Goal: Task Accomplishment & Management: Complete application form

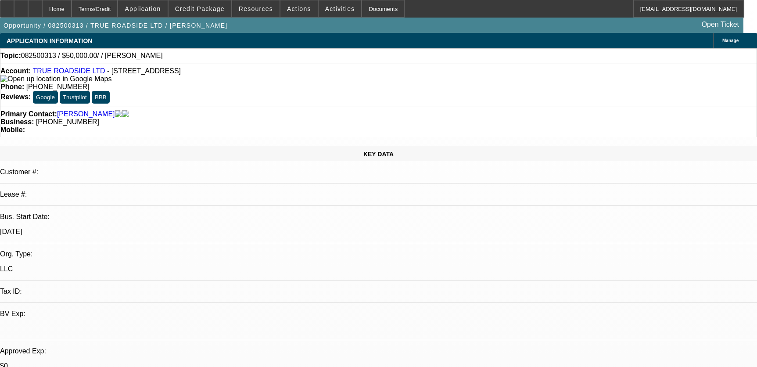
select select "0"
select select "2"
select select "0.1"
select select "4"
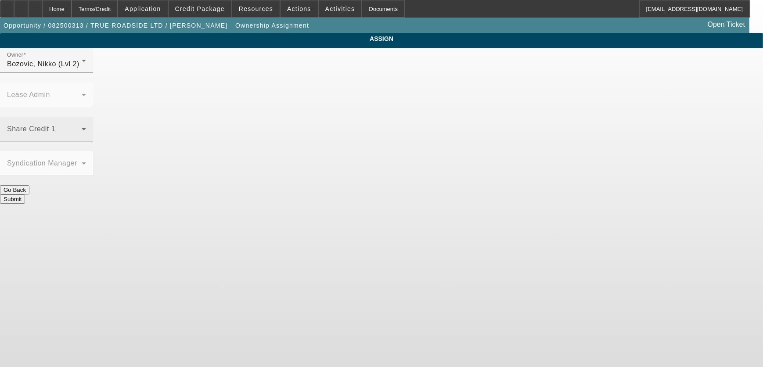
click at [82, 127] on span at bounding box center [44, 132] width 75 height 11
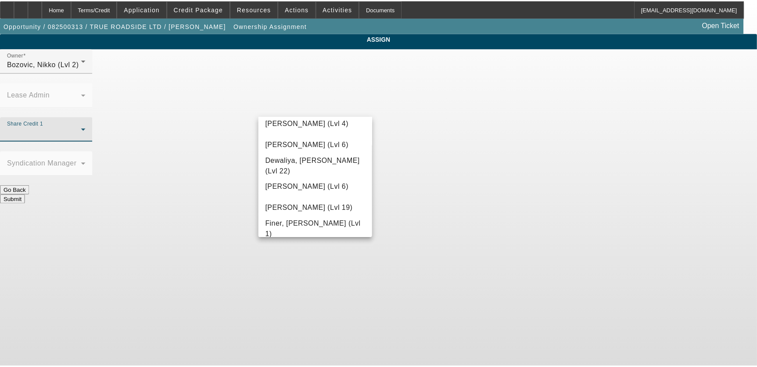
scroll to position [199, 0]
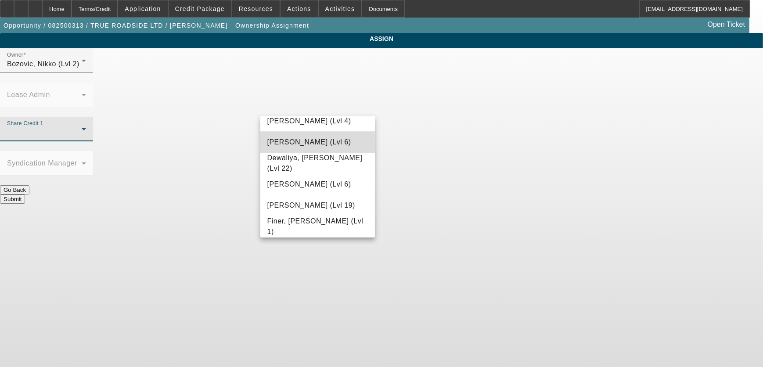
click at [326, 142] on span "D'Aquila, Philip (Lvl 6)" at bounding box center [309, 142] width 84 height 11
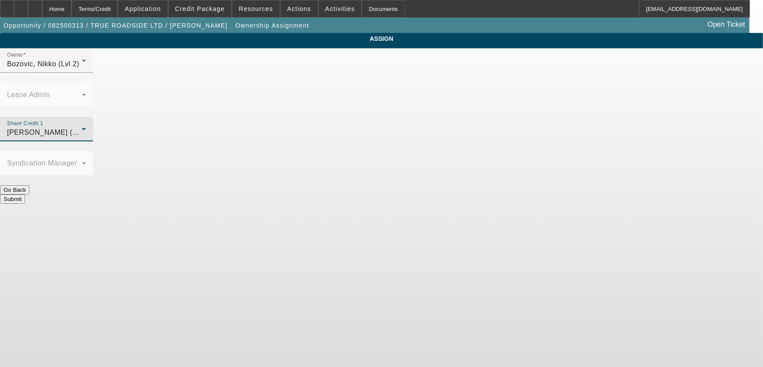
click at [25, 194] on button "Submit" at bounding box center [12, 198] width 25 height 9
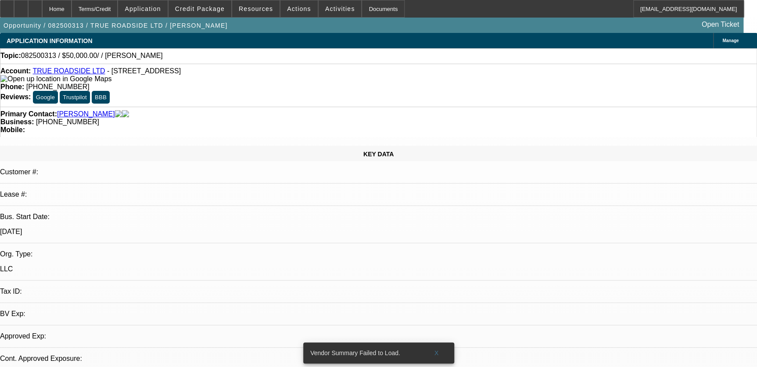
select select "0"
select select "2"
select select "0.1"
select select "4"
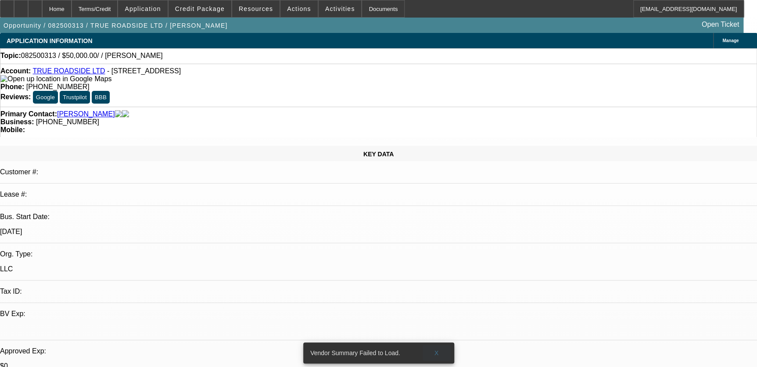
click at [437, 349] on span "X" at bounding box center [436, 352] width 5 height 7
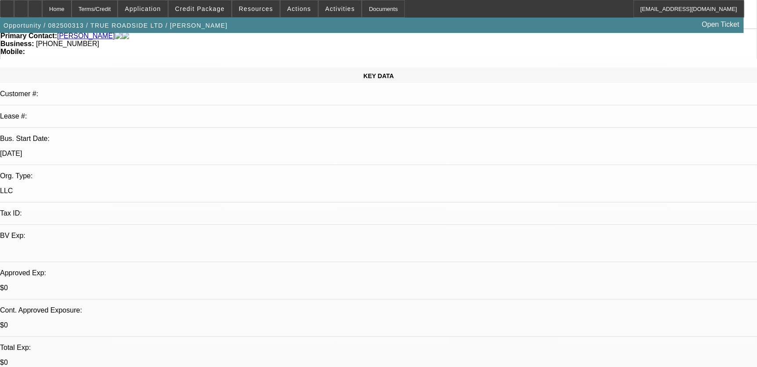
scroll to position [199, 0]
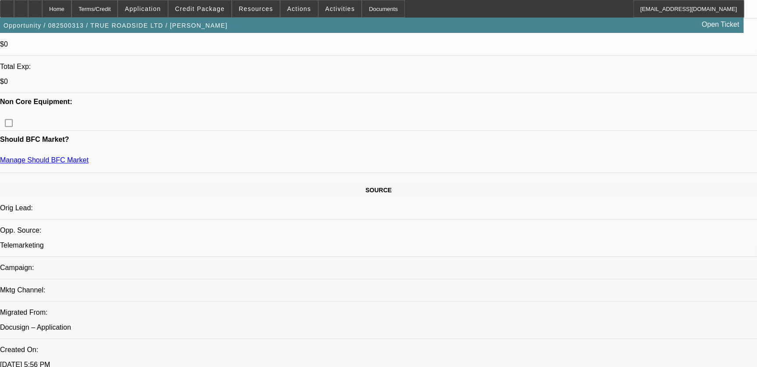
scroll to position [638, 0]
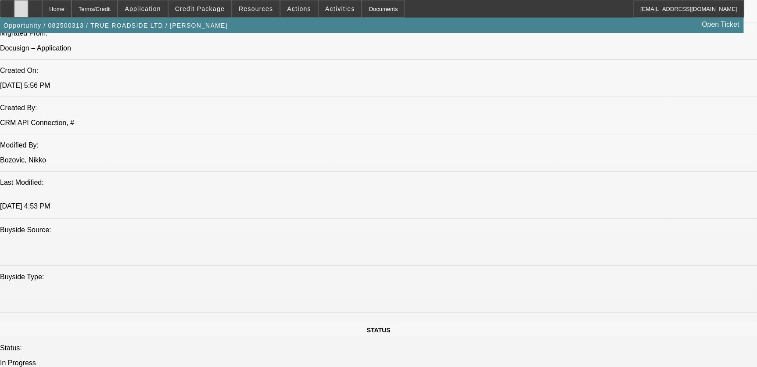
click at [28, 11] on div at bounding box center [21, 9] width 14 height 18
click at [21, 6] on icon at bounding box center [21, 6] width 0 height 0
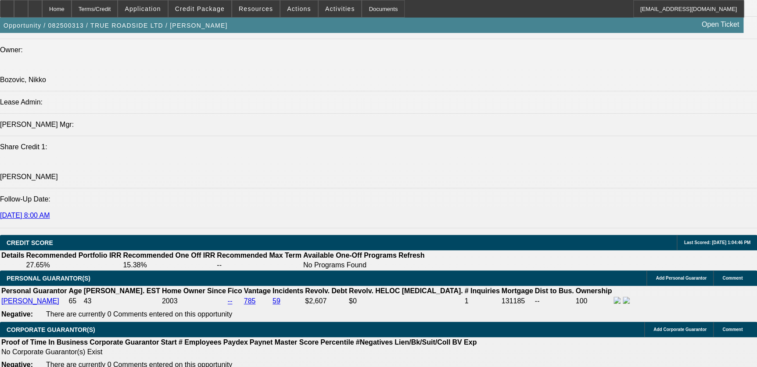
scroll to position [1037, 0]
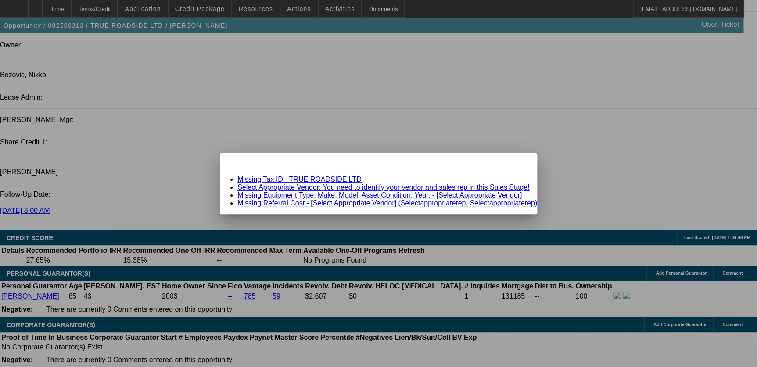
click at [321, 194] on link "Missing Equipment Type, Make, Model, Asset Condition, Year, - [Select Appropria…" at bounding box center [380, 194] width 284 height 7
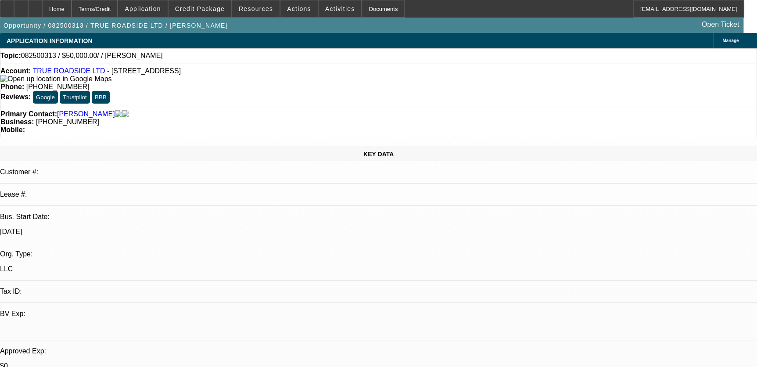
scroll to position [1037, 0]
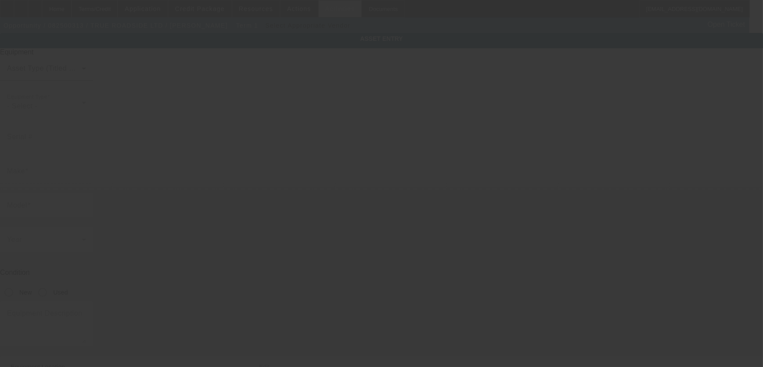
type input "11746 E Dakota Ave"
type input "Aurora"
type input "80012"
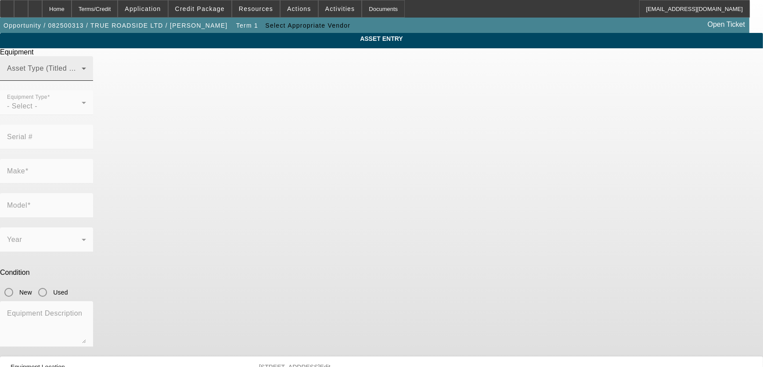
click at [86, 81] on div "Asset Type (Titled or Non-Titled)" at bounding box center [46, 68] width 79 height 25
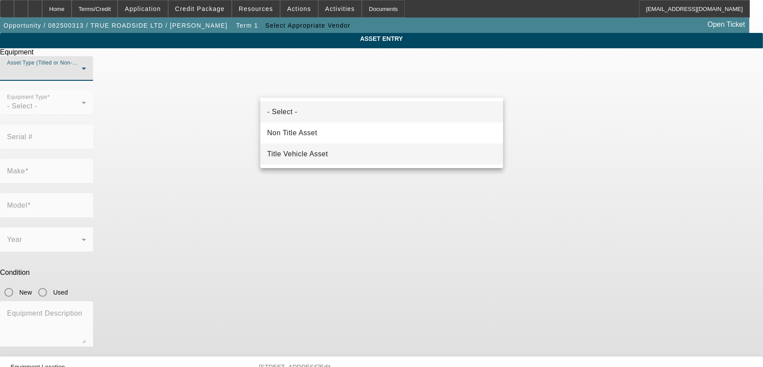
click at [331, 149] on mat-option "Title Vehicle Asset" at bounding box center [381, 154] width 243 height 21
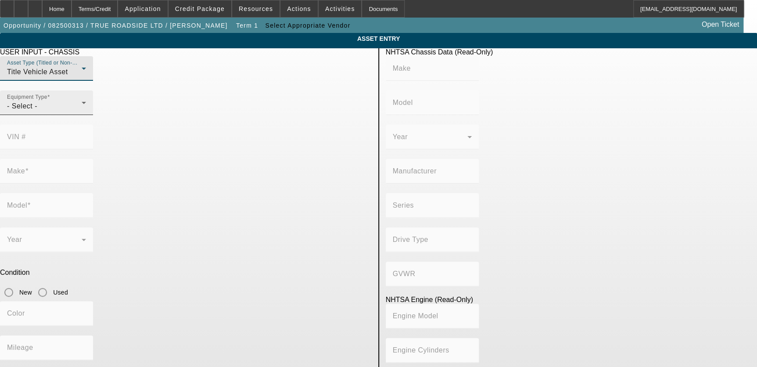
click at [82, 112] on div "- Select -" at bounding box center [44, 106] width 75 height 11
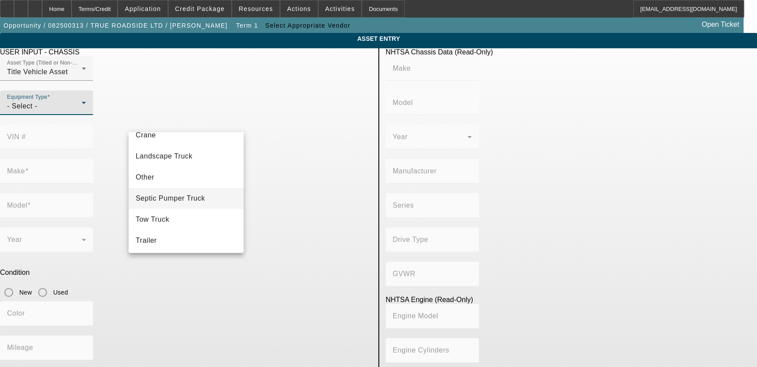
scroll to position [97, 0]
click at [168, 219] on span "Tow Truck" at bounding box center [153, 218] width 34 height 11
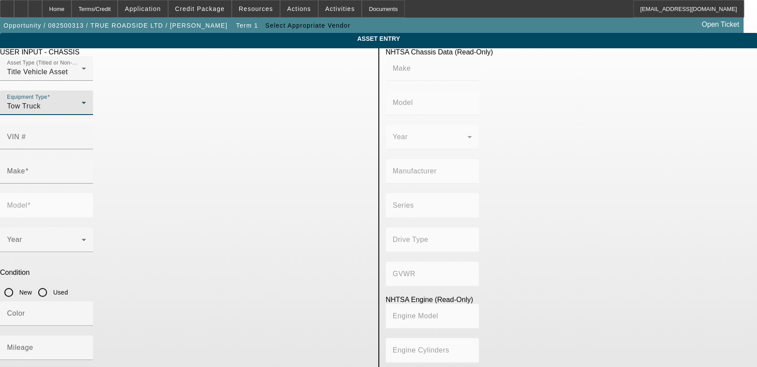
click at [82, 112] on div "Tow Truck" at bounding box center [44, 106] width 75 height 11
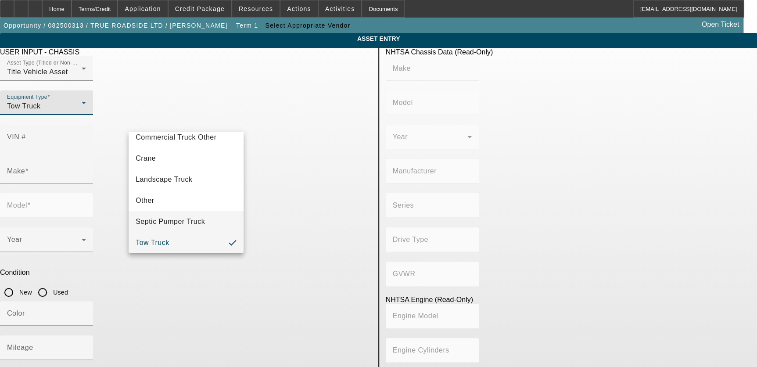
scroll to position [79, 0]
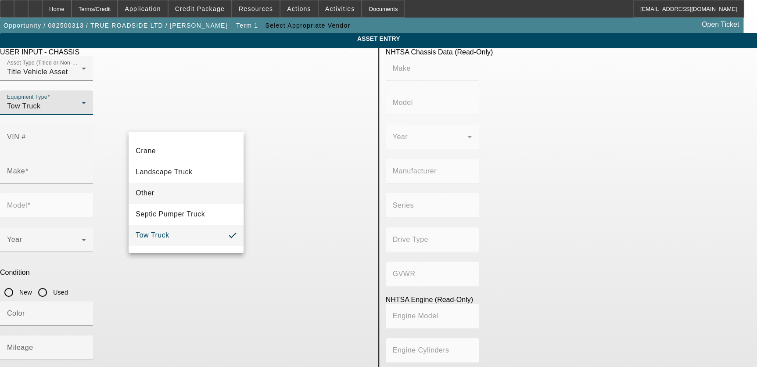
click at [179, 191] on mat-option "Other" at bounding box center [186, 193] width 115 height 21
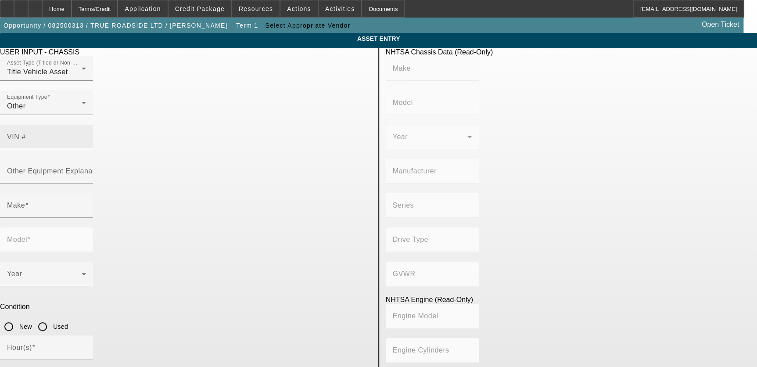
click at [26, 133] on label "VIN #" at bounding box center [16, 137] width 19 height 8
click at [86, 135] on input "VIN #" at bounding box center [46, 140] width 79 height 11
paste input "1FTEX1E54JKF57236"
type input "1FTEX1E54JKF57236"
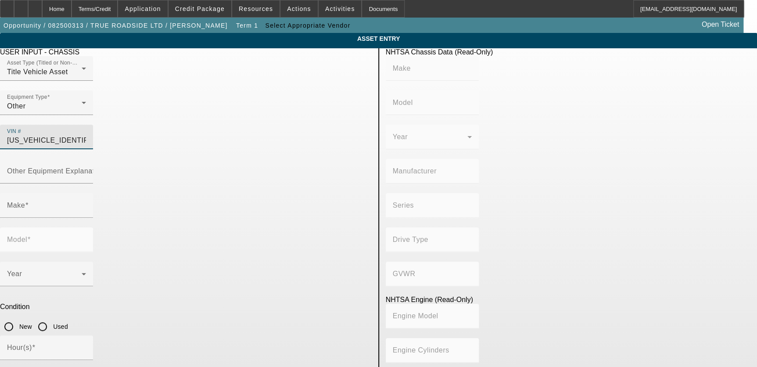
type input "FORD"
type input "F-150"
type input "FORD MOTOR COMPANY"
type input "4WD/4-Wheel Drive/4x4"
type input "Class 2E: 6,001 - 7,000 lb (2,722 - 3,175 kg)"
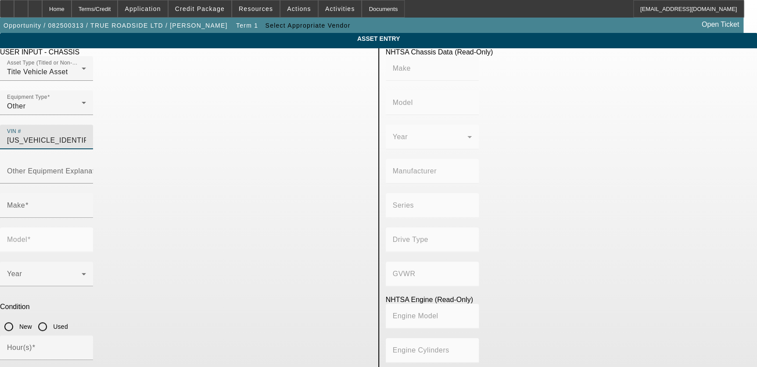
type input "5.0L 4V"
type input "8"
type input "Gasoline"
type input "305.1187204736"
type input "5"
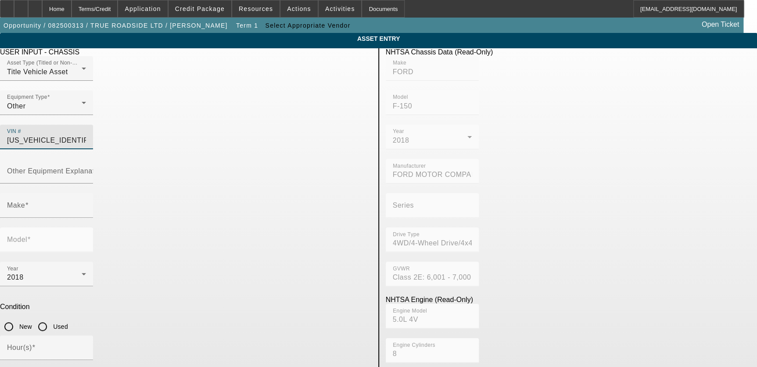
type input "FORD"
type input "F-150"
type input "1FTEX1E54JKF57236"
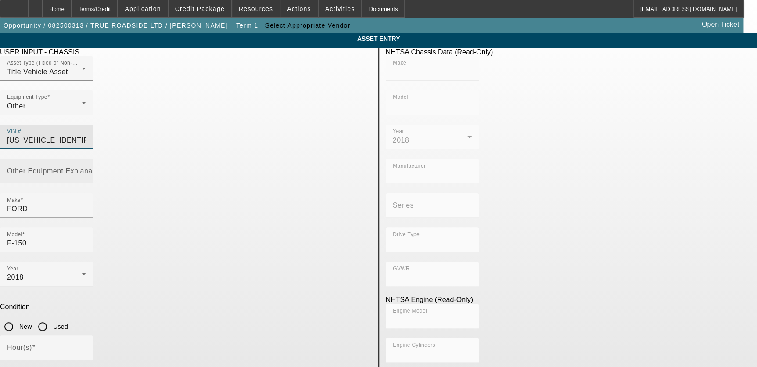
click at [86, 159] on div "Other Equipment Explanation" at bounding box center [46, 171] width 79 height 25
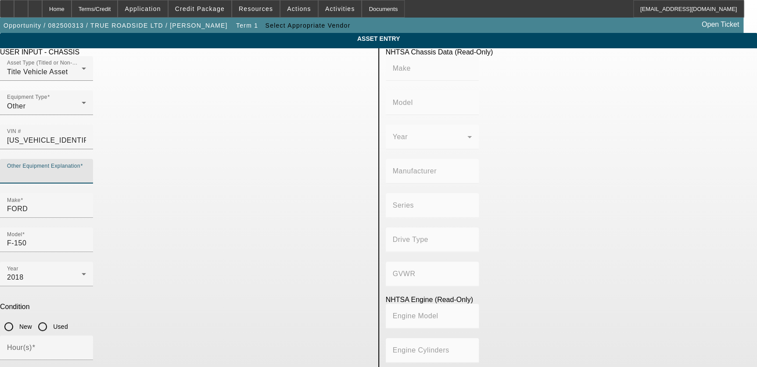
type input "FORD"
type input "F-150"
type input "FORD MOTOR COMPANY"
type input "4WD/4-Wheel Drive/4x4"
type input "Class 2E: 6,001 - 7,000 lb (2,722 - 3,175 kg)"
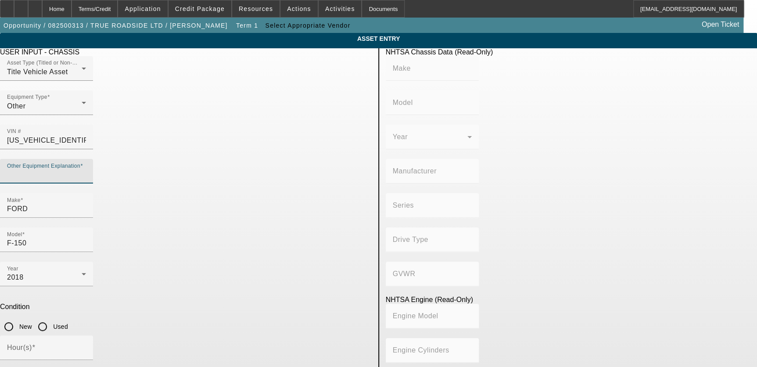
type input "5.0L 4V"
type input "8"
type input "Gasoline"
type input "305.1187204736"
type input "5"
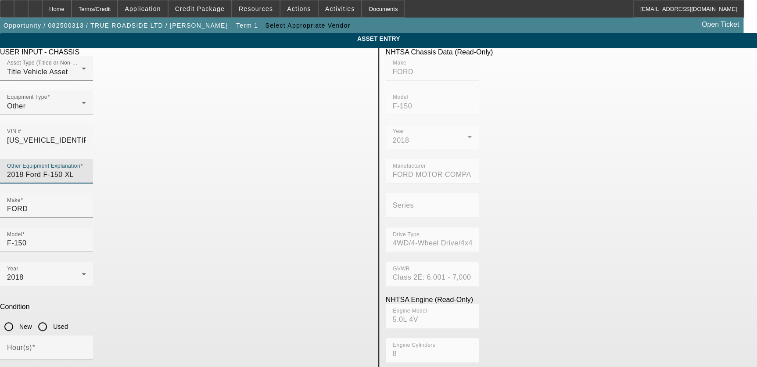
type input "2018 Ford F-150 XL"
click at [112, 208] on app-asset-collateral-manage "ASSET ENTRY Delete asset USER INPUT - CHASSIS Asset Type (Titled or Non-Titled)…" at bounding box center [378, 296] width 757 height 526
click at [51, 318] on input "Used" at bounding box center [43, 327] width 18 height 18
radio input "true"
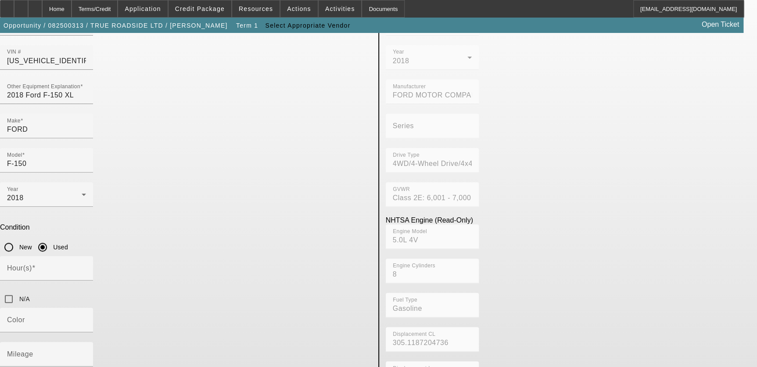
click at [101, 151] on app-asset-collateral-manage "ASSET ENTRY Delete asset USER INPUT - CHASSIS Asset Type (Titled or Non-Titled)…" at bounding box center [378, 216] width 757 height 526
click at [36, 264] on span at bounding box center [34, 267] width 4 height 7
click at [86, 266] on input "Hour(s)" at bounding box center [46, 271] width 79 height 11
click at [18, 290] on input "N/A" at bounding box center [9, 299] width 18 height 18
checkbox input "true"
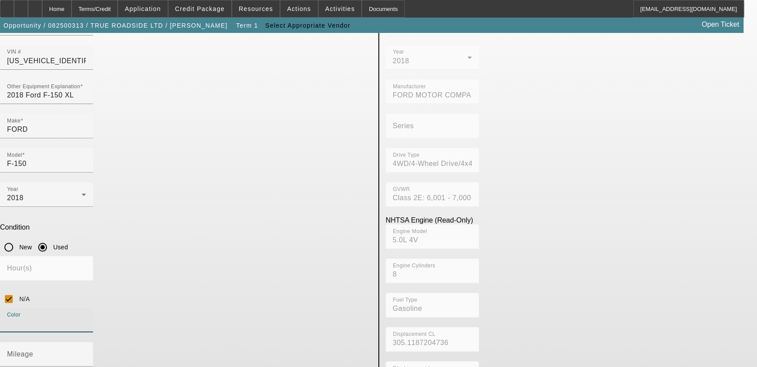
click at [86, 318] on input "Color" at bounding box center [46, 323] width 79 height 11
type input "White"
click at [86, 353] on input "Mileage" at bounding box center [46, 358] width 79 height 11
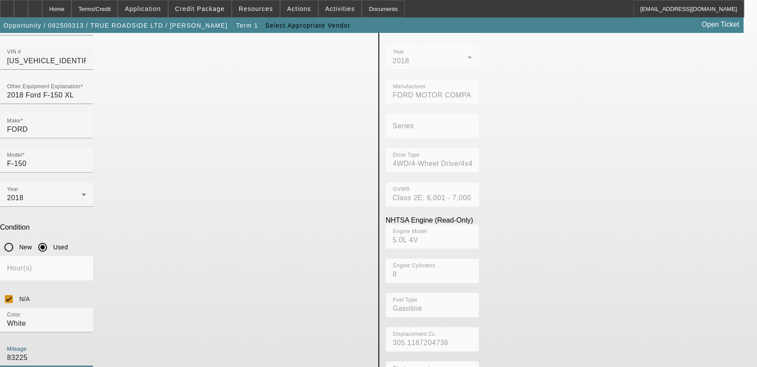
type input "83225"
click at [95, 210] on app-asset-collateral-manage "ASSET ENTRY Delete asset USER INPUT - CHASSIS Asset Type (Titled or Non-Titled)…" at bounding box center [378, 216] width 757 height 526
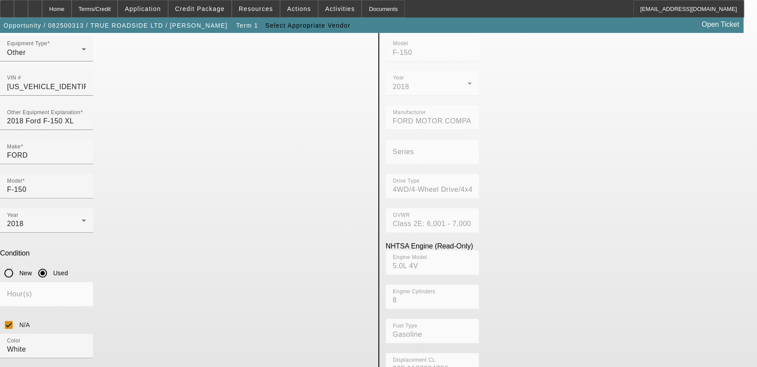
scroll to position [40, 0]
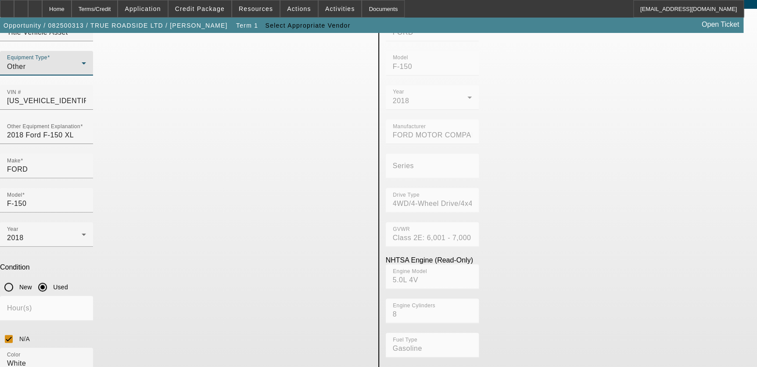
click at [82, 72] on div "Other" at bounding box center [44, 66] width 75 height 11
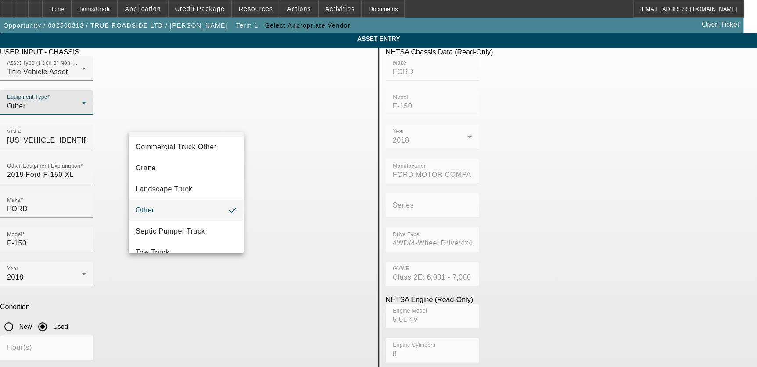
scroll to position [97, 0]
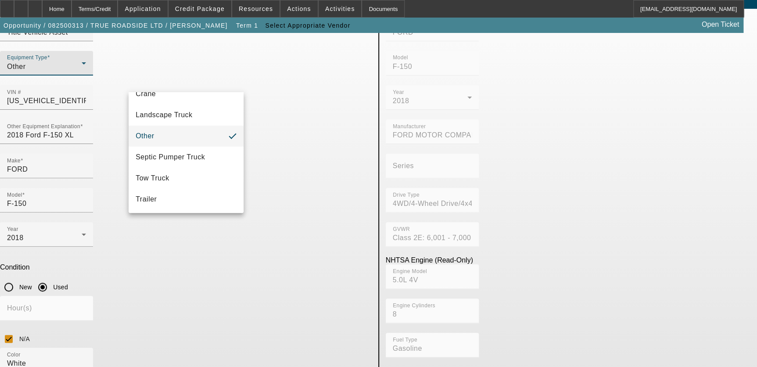
click at [88, 225] on div at bounding box center [378, 183] width 757 height 367
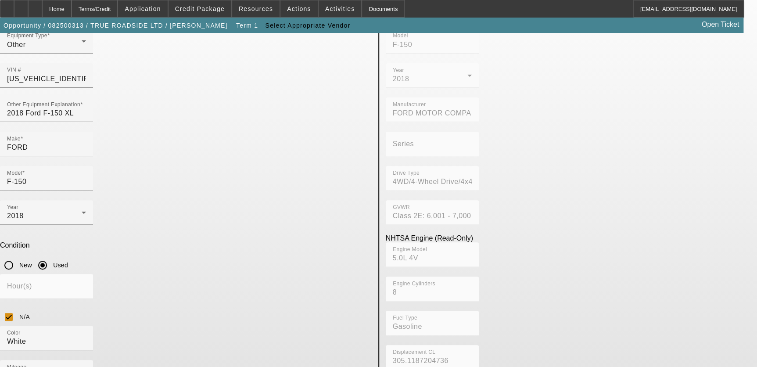
scroll to position [82, 0]
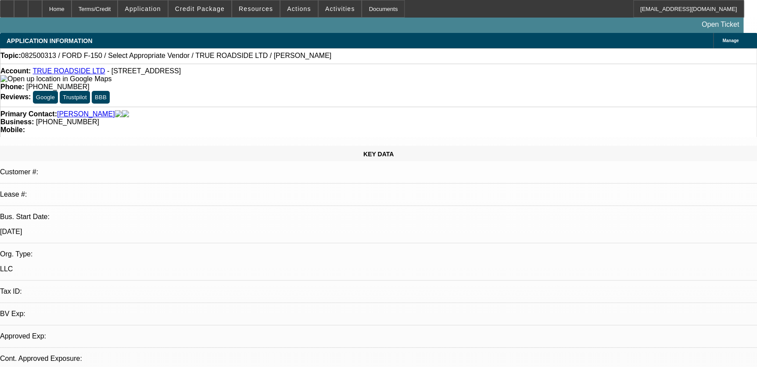
select select "0"
select select "2"
select select "0.1"
select select "4"
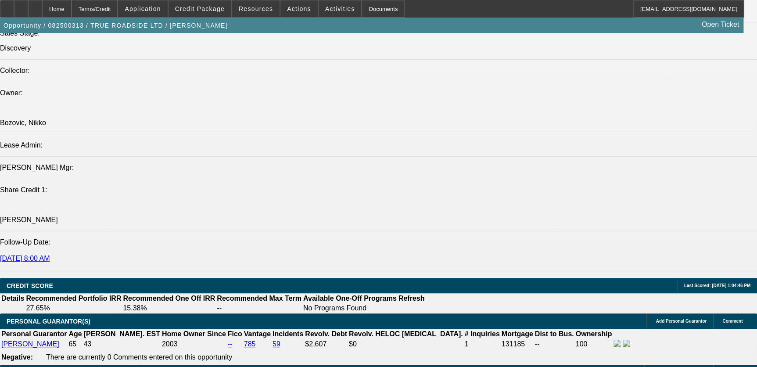
scroll to position [1157, 0]
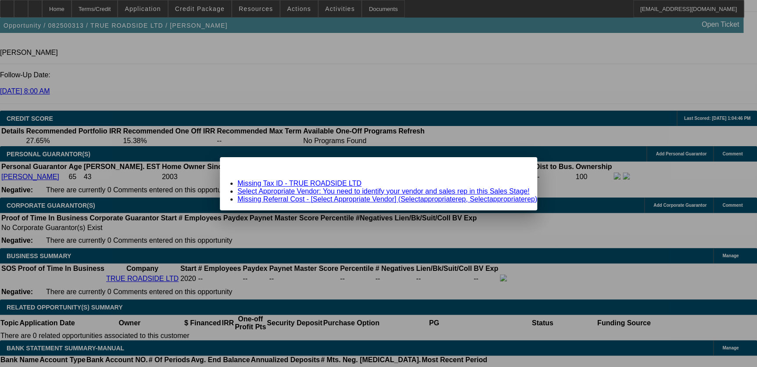
click at [306, 190] on link "Select Appropriate Vendor: You need to identify your vendor and sales rep in th…" at bounding box center [384, 190] width 292 height 7
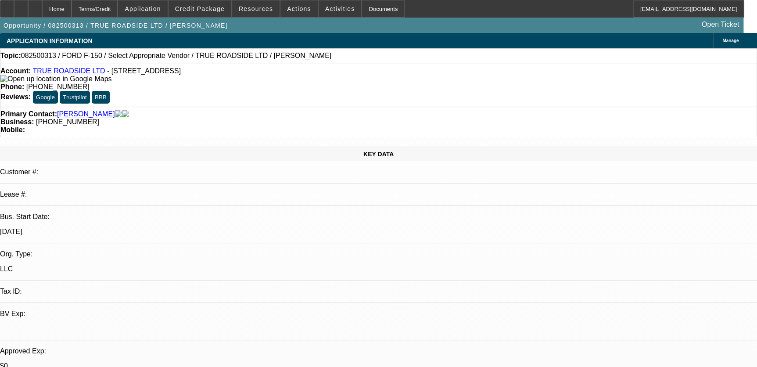
scroll to position [1157, 0]
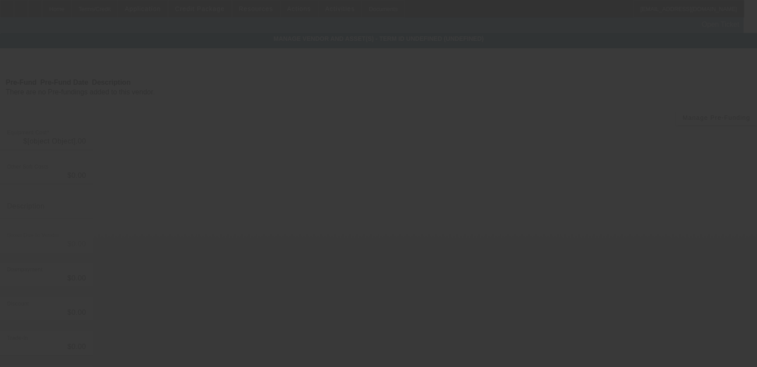
type input "$50,000.00"
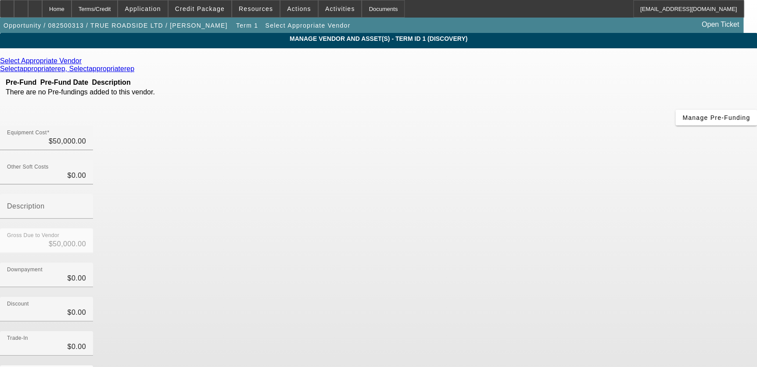
click at [84, 63] on icon at bounding box center [84, 60] width 0 height 7
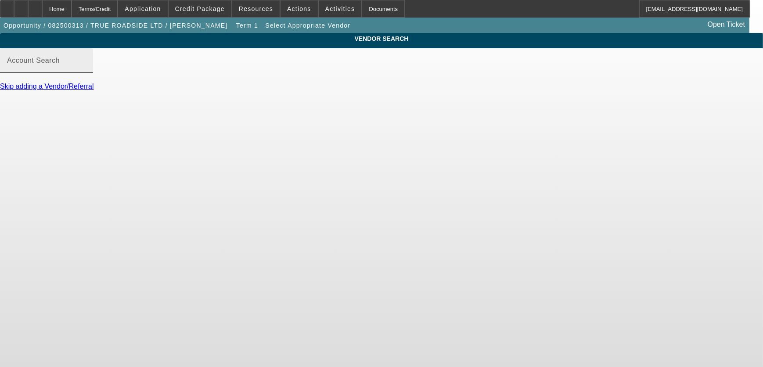
click at [60, 64] on mat-label "Account Search" at bounding box center [33, 60] width 53 height 7
click at [86, 69] on input "Account Search" at bounding box center [46, 64] width 79 height 11
paste input "Mr. Roberts Auto Sales"
type input "Mr. Roberts Auto Sales"
click at [182, 130] on body "Home Terms/Credit Application Credit Package Resources Actions Activities Docum…" at bounding box center [381, 183] width 763 height 367
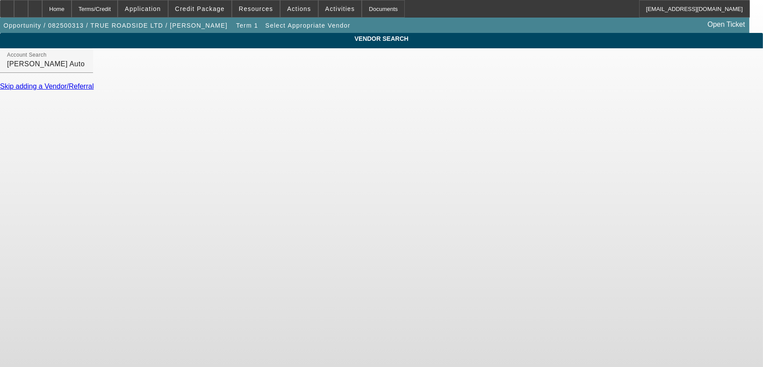
click at [187, 166] on body "Home Terms/Credit Application Credit Package Resources Actions Activities Docum…" at bounding box center [381, 183] width 763 height 367
click at [72, 11] on div "Home" at bounding box center [56, 9] width 29 height 18
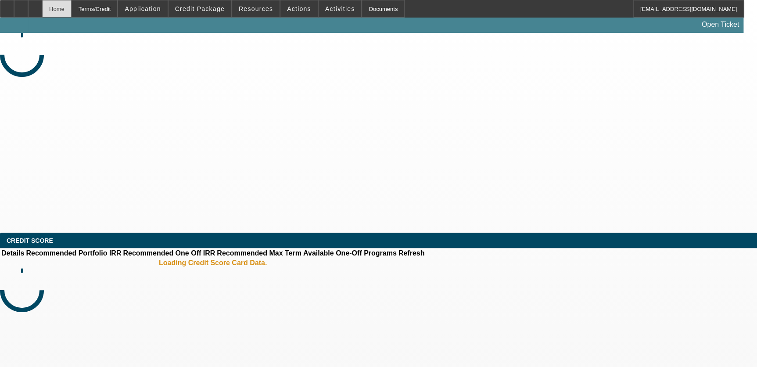
select select "0"
select select "2"
select select "0.1"
select select "4"
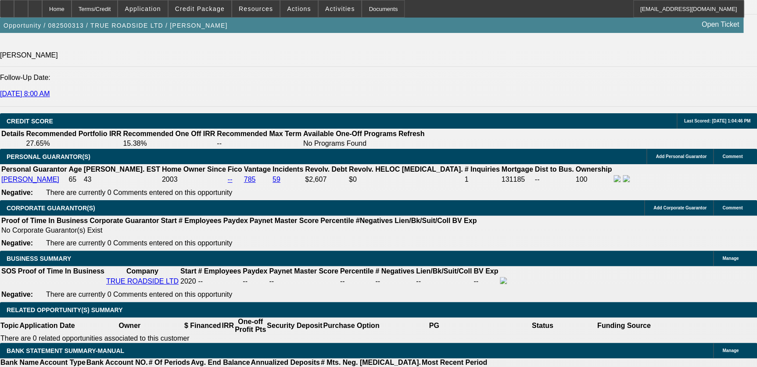
scroll to position [1157, 0]
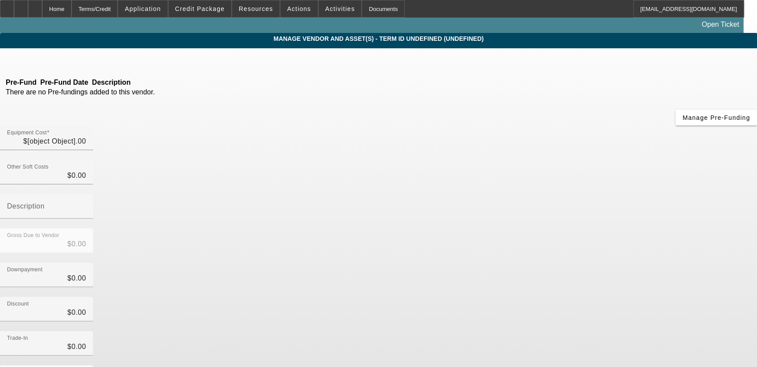
type input "$50,000.00"
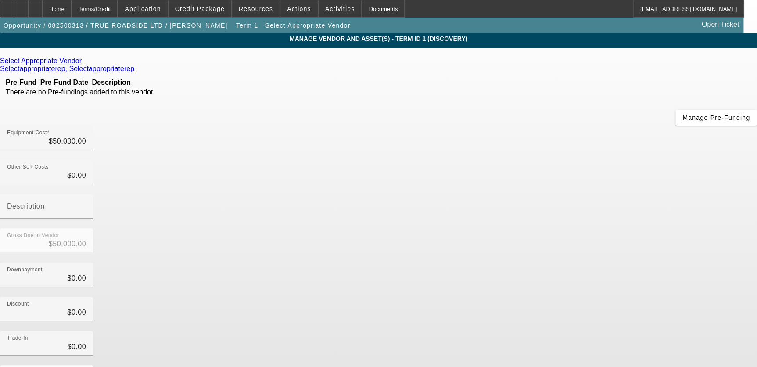
click at [84, 63] on icon at bounding box center [84, 60] width 0 height 7
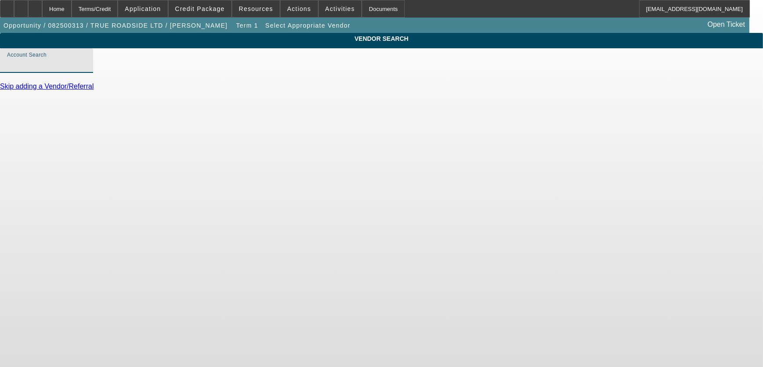
click at [86, 69] on input "Account Search" at bounding box center [46, 64] width 79 height 11
paste input "Mr. Roberts Auto Sales"
type input "Mr. Roberts Auto Sales"
click at [228, 132] on body "Home Terms/Credit Application Credit Package Resources Actions Activities Docum…" at bounding box center [381, 183] width 763 height 367
click at [42, 4] on div at bounding box center [35, 9] width 14 height 18
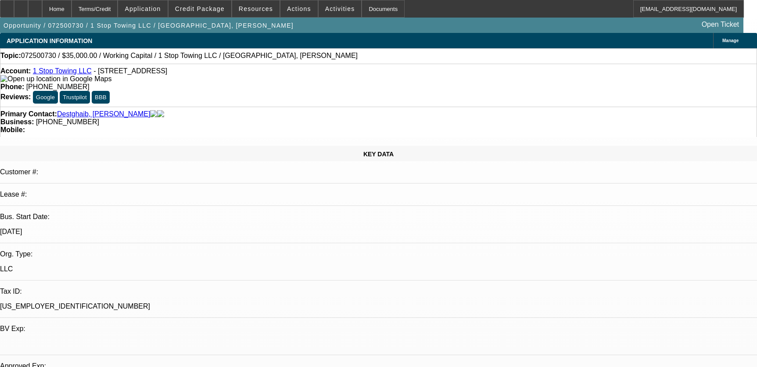
select select "0"
select select "2"
select select "0.1"
select select "4"
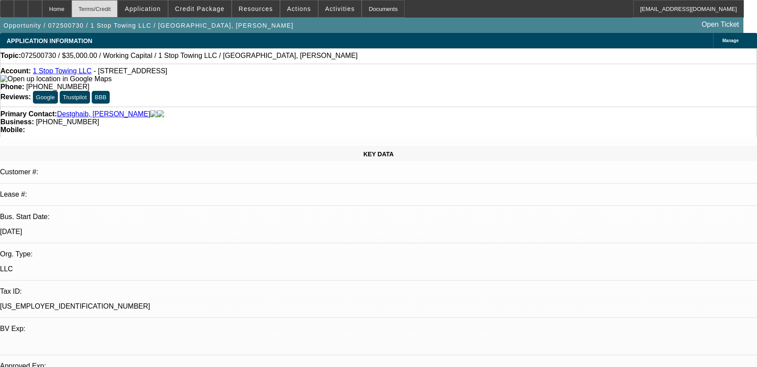
scroll to position [359, 0]
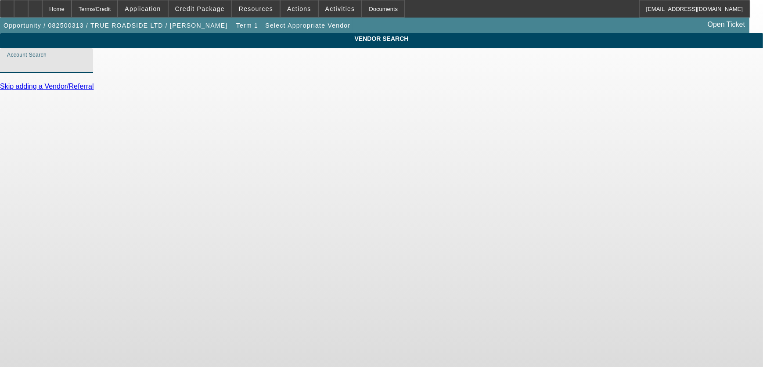
click at [86, 69] on input "Account Search" at bounding box center [46, 64] width 79 height 11
paste input "Mr. Roberts Auto Sales"
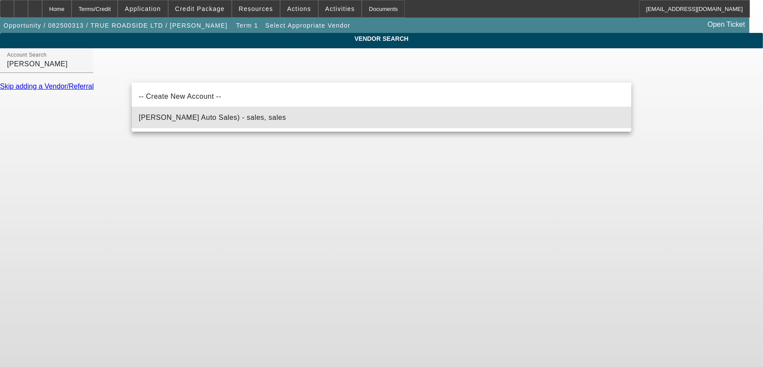
click at [220, 111] on mat-option "Mr. Roberts Auto Sales) - sales, sales" at bounding box center [382, 117] width 500 height 21
type input "Mr. Roberts Auto Sales) - sales, sales"
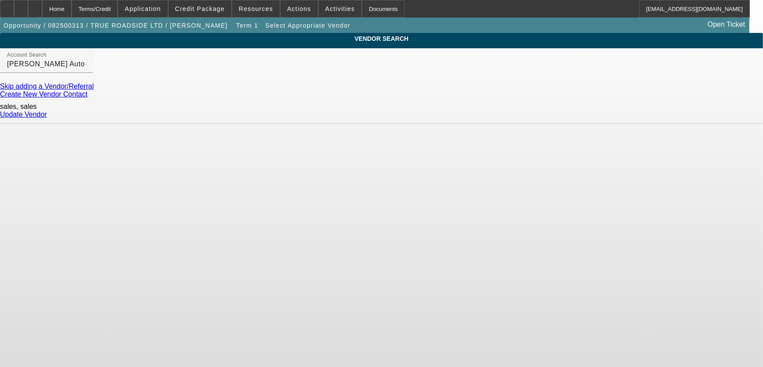
click at [47, 111] on link "Update Vendor" at bounding box center [23, 114] width 47 height 7
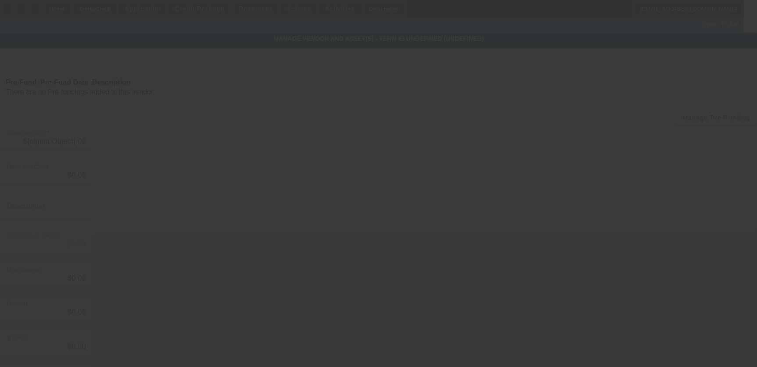
type input "$50,000.00"
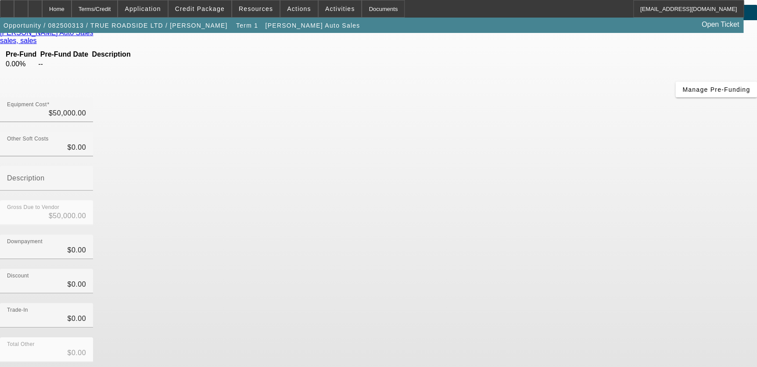
scroll to position [3, 0]
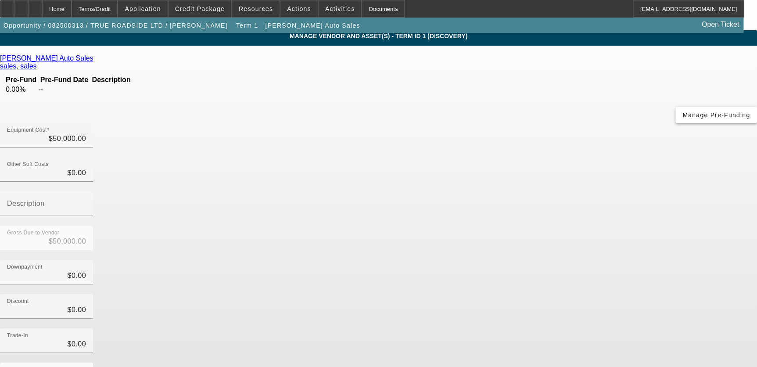
click at [683, 119] on span "Manage Pre-Funding" at bounding box center [717, 115] width 68 height 7
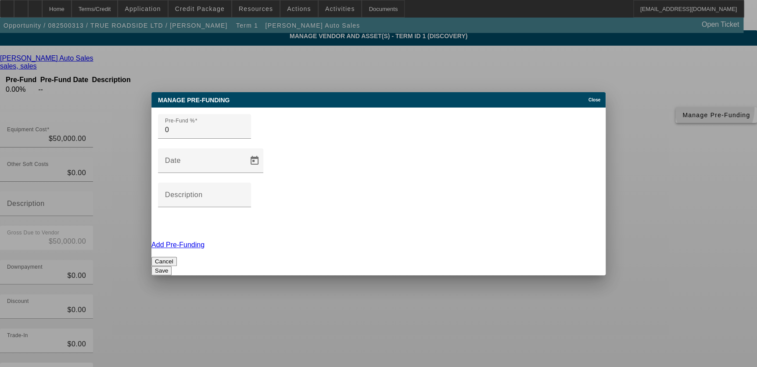
scroll to position [0, 0]
type input "100"
click at [428, 203] on div "Pre-Fund % 100 Date Description Add Pre-Funding Cancel Save" at bounding box center [378, 192] width 454 height 168
click at [172, 266] on button "Save" at bounding box center [161, 270] width 20 height 9
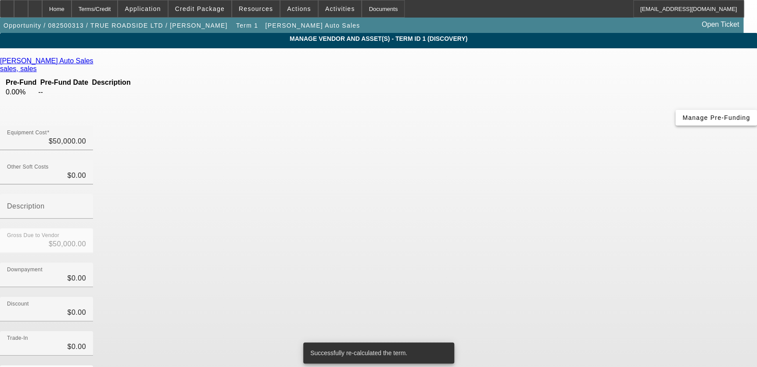
scroll to position [3, 0]
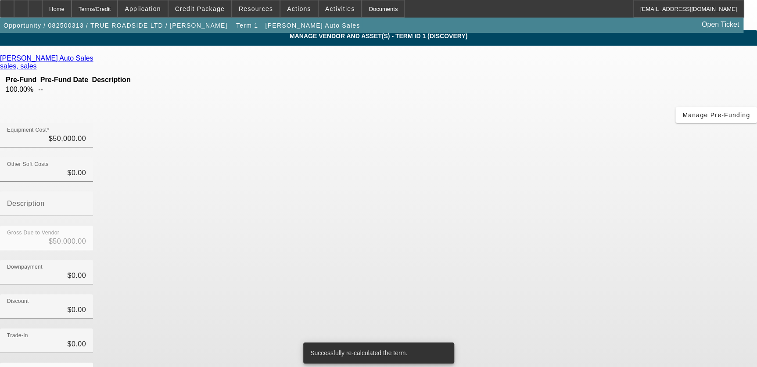
drag, startPoint x: 443, startPoint y: 342, endPoint x: 431, endPoint y: 324, distance: 21.6
click at [443, 342] on div "Successfully re-calculated the term." at bounding box center [377, 352] width 148 height 21
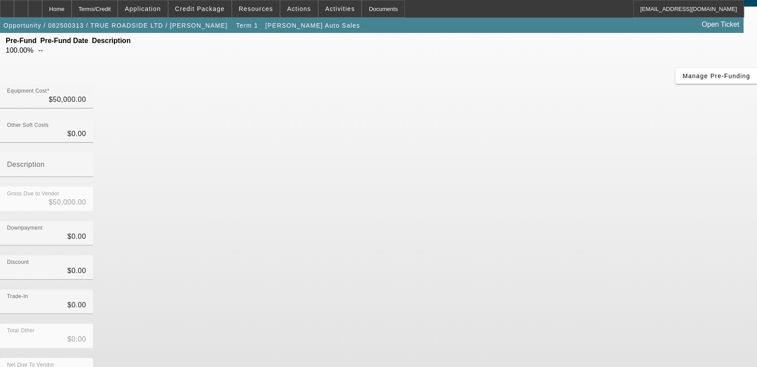
scroll to position [0, 0]
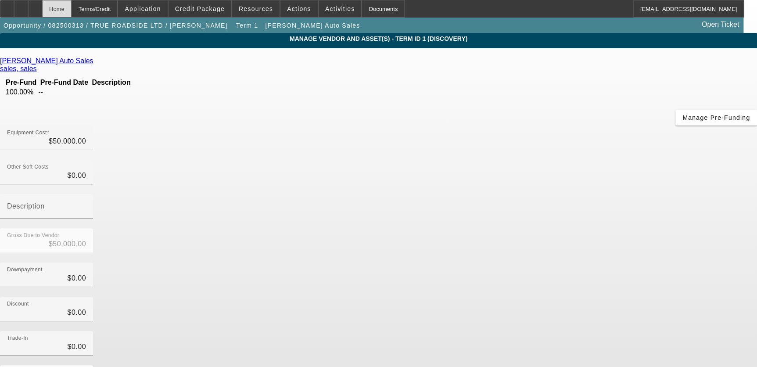
click at [72, 2] on div "Home" at bounding box center [56, 9] width 29 height 18
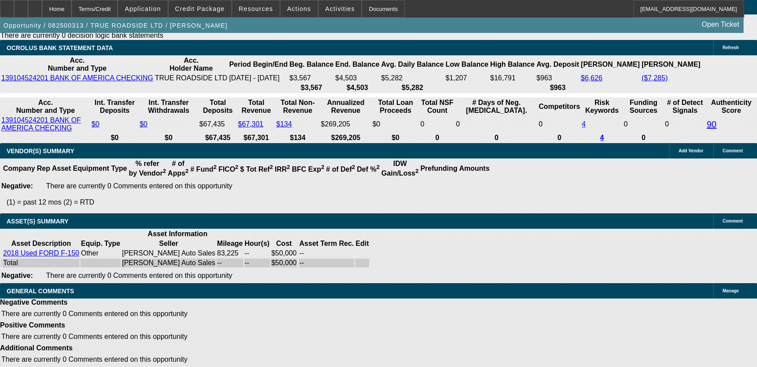
select select "0"
select select "2"
select select "0.1"
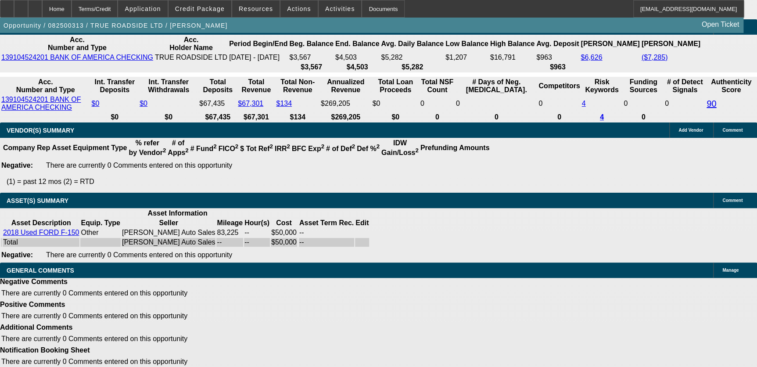
select select "1"
select select "2"
select select "4"
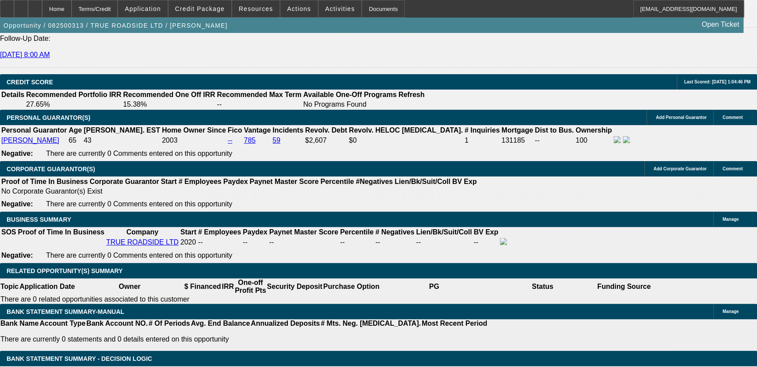
scroll to position [1138, 0]
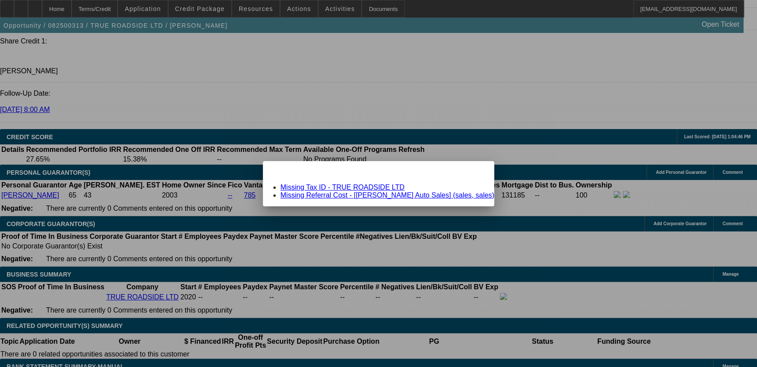
click at [375, 193] on link "Missing Referral Cost - [Mr. Roberts Auto Sales] (sales, sales)" at bounding box center [388, 194] width 214 height 7
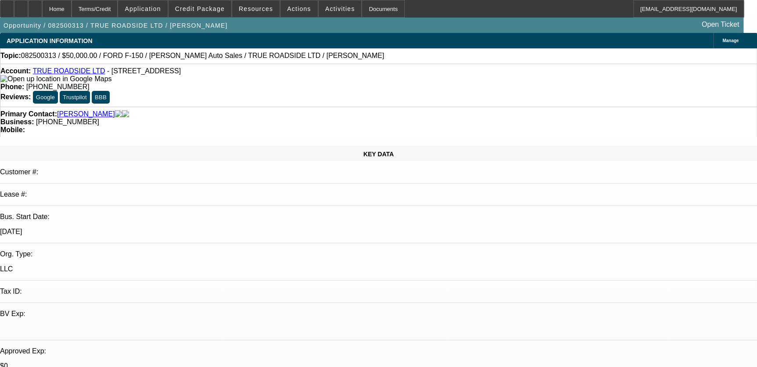
scroll to position [1138, 0]
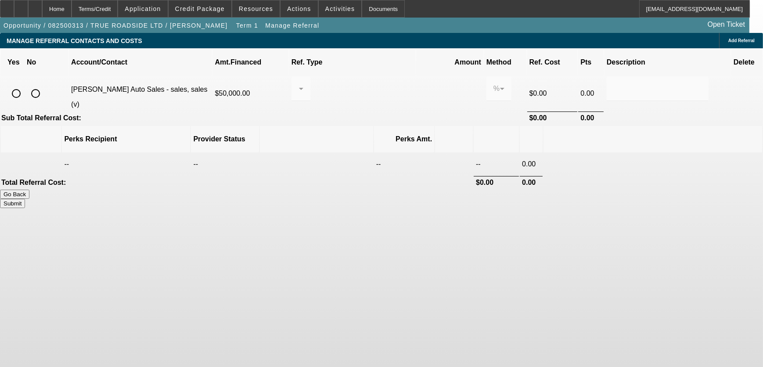
click at [25, 85] on input "radio" at bounding box center [16, 94] width 18 height 18
radio input "true"
click at [44, 85] on input "radio" at bounding box center [36, 94] width 18 height 18
radio input "true"
click at [25, 199] on button "Submit" at bounding box center [12, 203] width 25 height 9
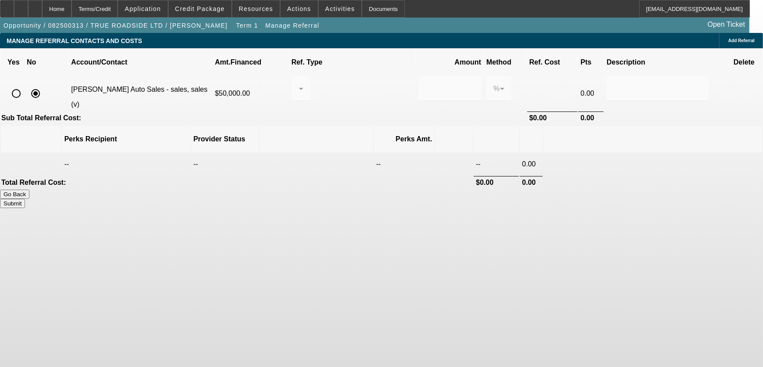
type input "0.000"
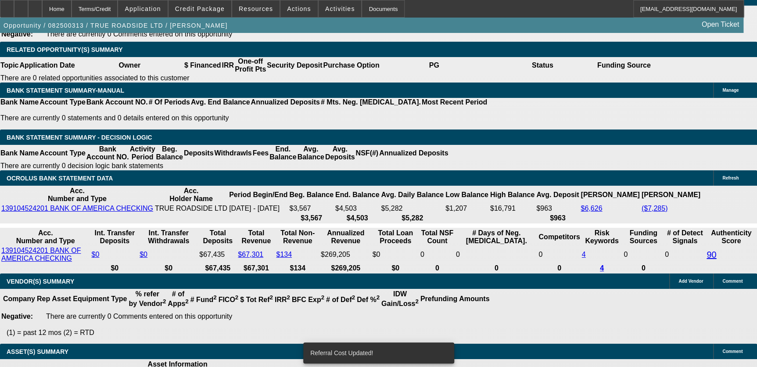
select select "0"
select select "2"
select select "0.1"
select select "4"
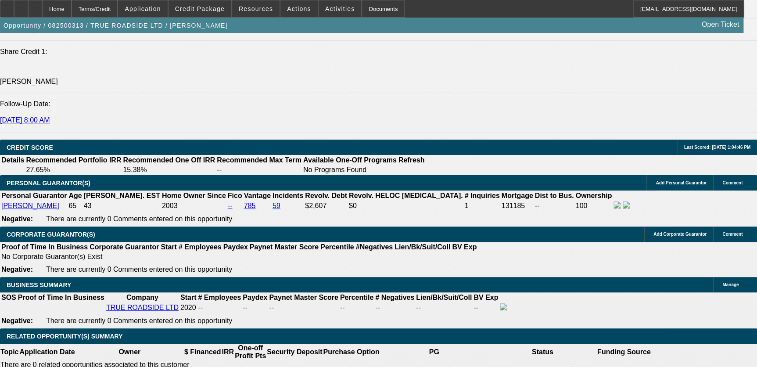
scroll to position [1130, 0]
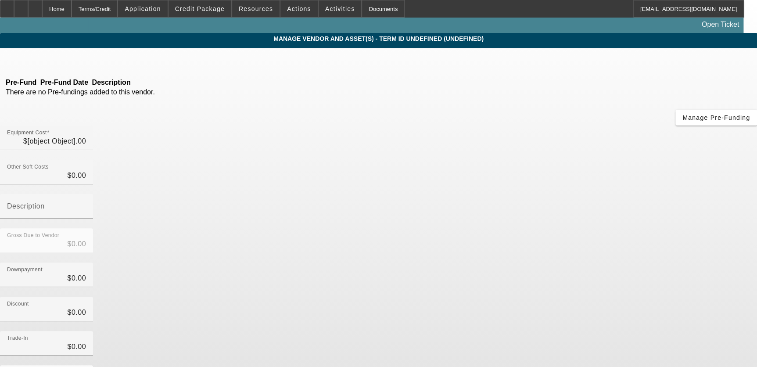
type input "$50,000.00"
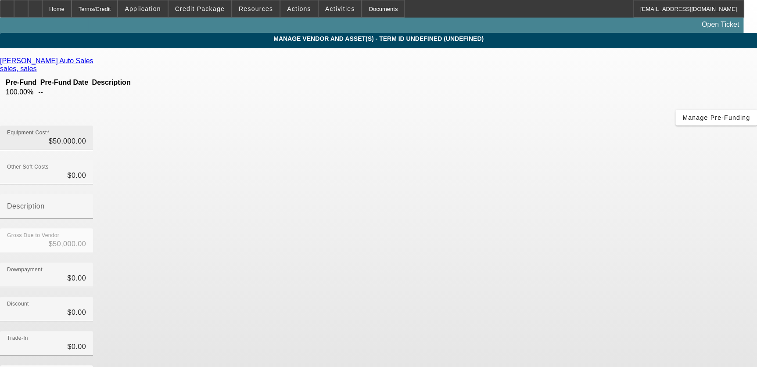
click at [86, 126] on div "Equipment Cost $50,000.00" at bounding box center [46, 138] width 79 height 25
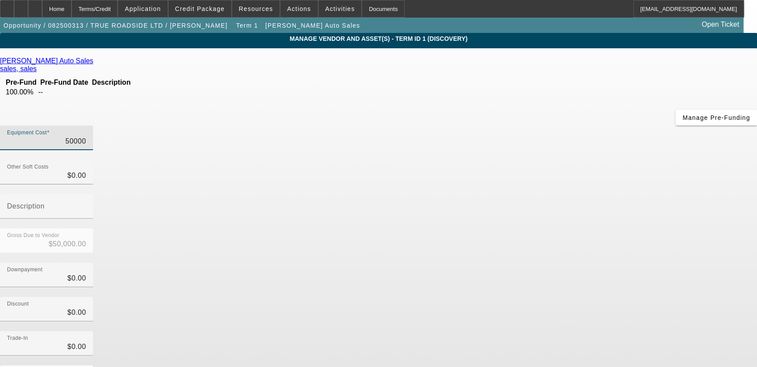
click at [86, 136] on input "50000" at bounding box center [46, 141] width 79 height 11
type input "2"
type input "$2.00"
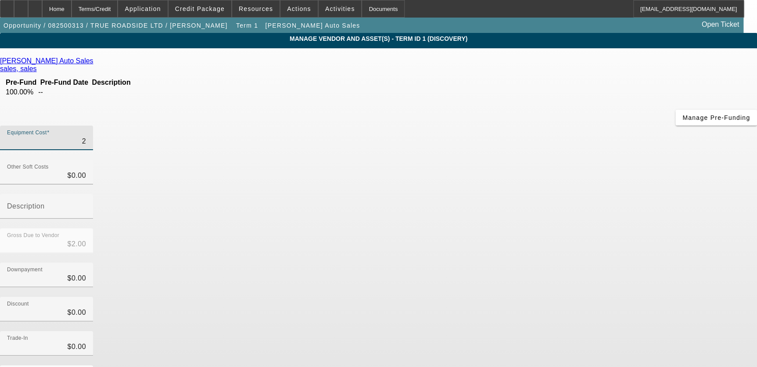
type input "20"
type input "$20.00"
type input "209"
type input "$209.00"
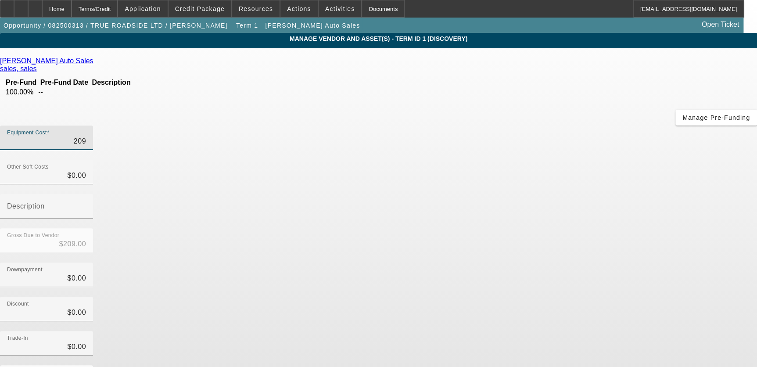
type input "$209.00"
type input "2099"
type input "$2,099.00"
type input "20998"
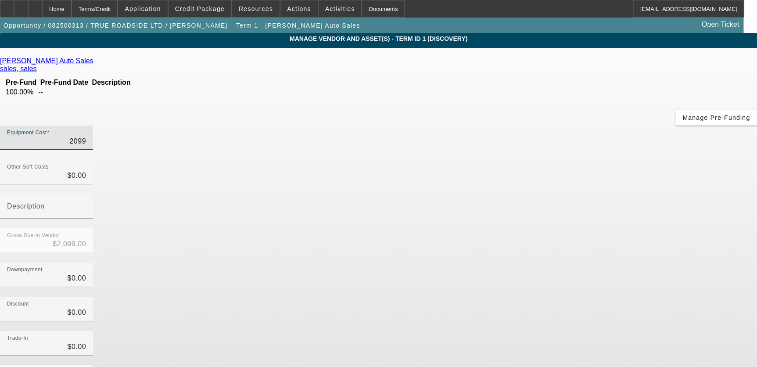
type input "$20,998.00"
click at [582, 263] on div "Downpayment $0.00" at bounding box center [378, 280] width 757 height 34
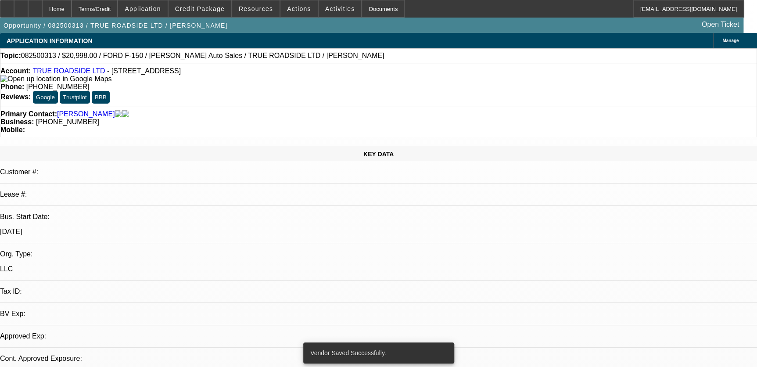
select select "0"
select select "2"
select select "0.1"
select select "4"
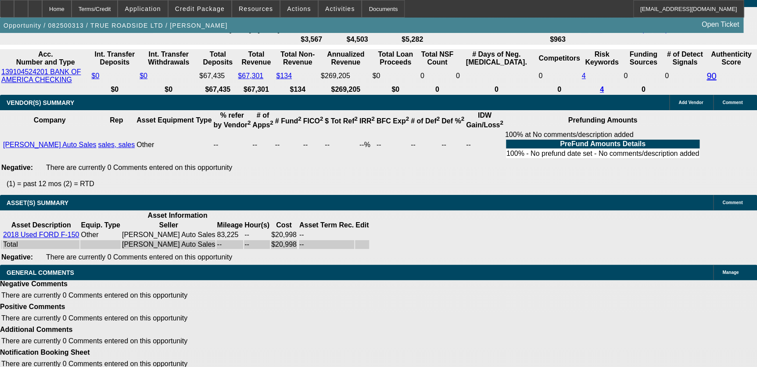
scroll to position [1394, 0]
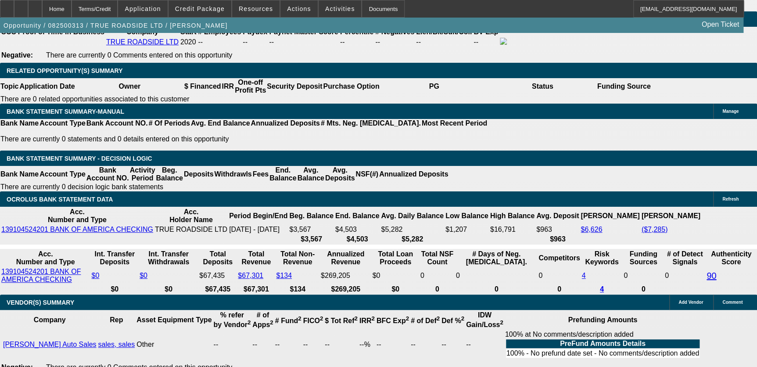
type input "UNKNOWN"
type input "24"
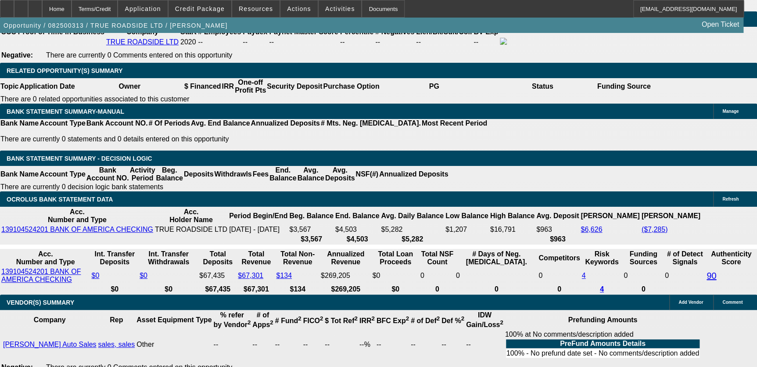
type input "15"
type input "$2,036.24"
type input "$1,018.12"
type input "$1,768.12"
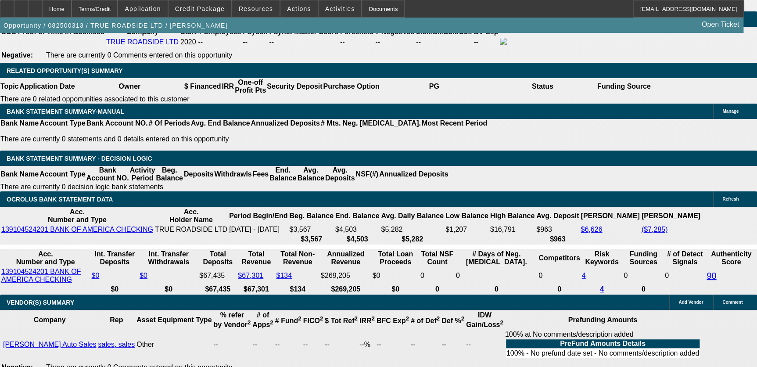
type input "$884.06"
type input "15"
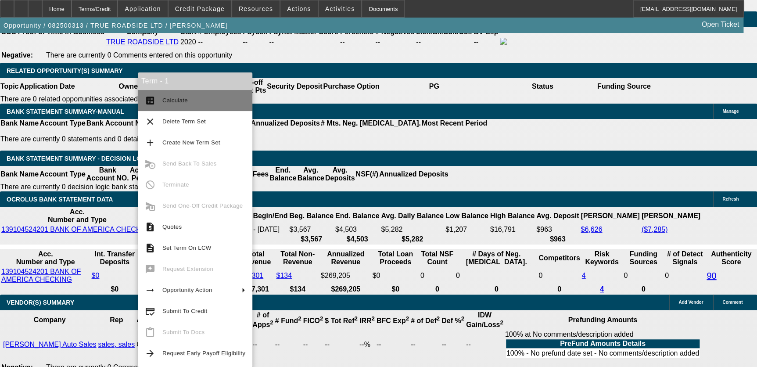
click at [192, 96] on span "Calculate" at bounding box center [203, 100] width 83 height 11
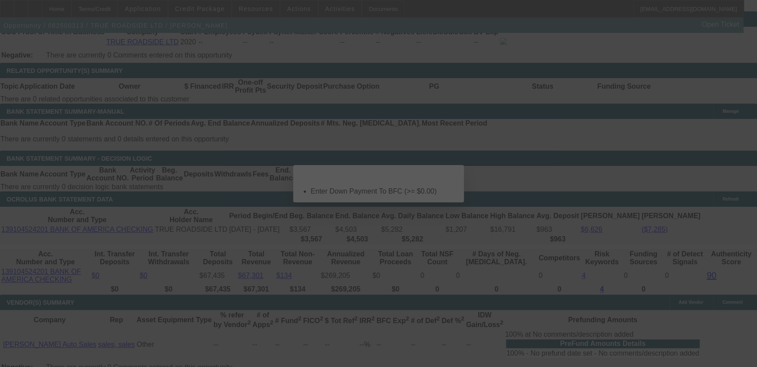
scroll to position [0, 0]
select select "0"
select select "2"
select select "0.1"
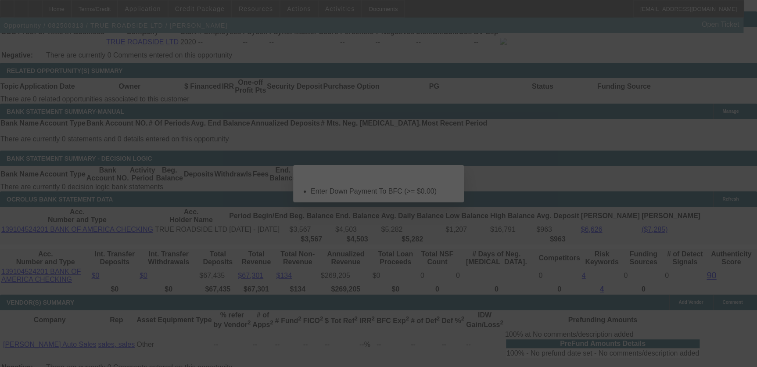
select select "4"
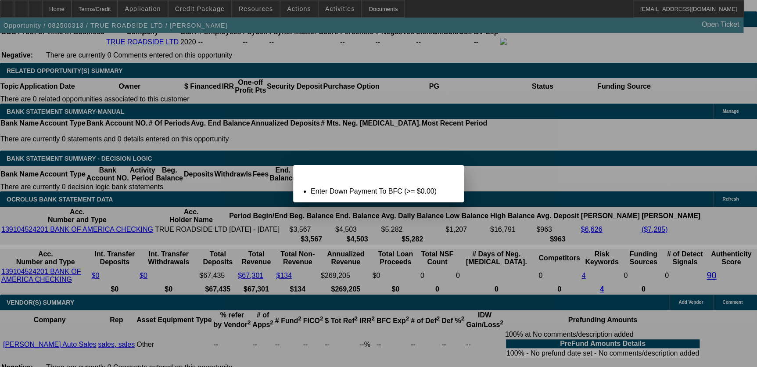
click at [447, 175] on span "Close" at bounding box center [453, 172] width 12 height 5
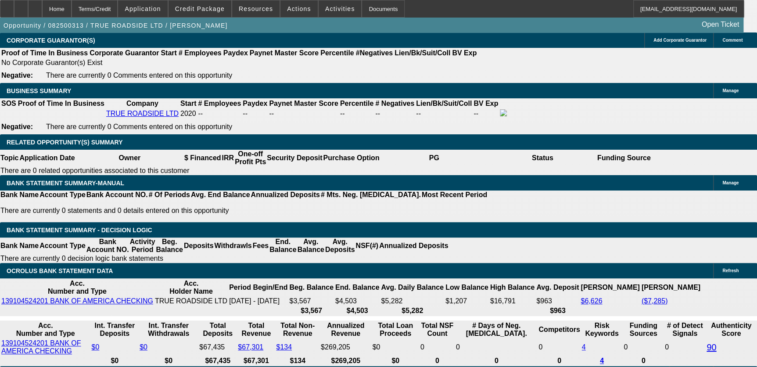
scroll to position [1314, 0]
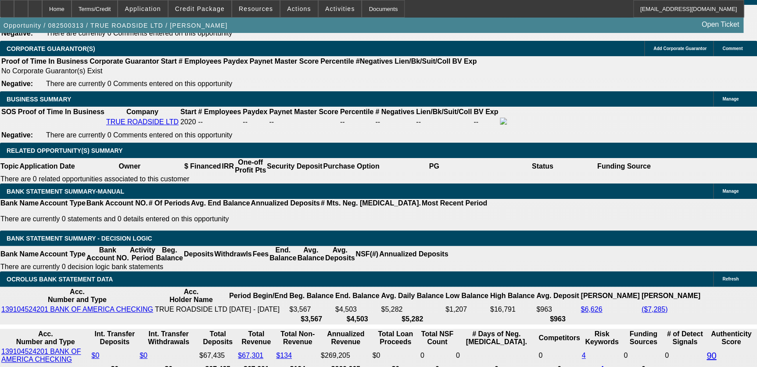
type input "$0.00"
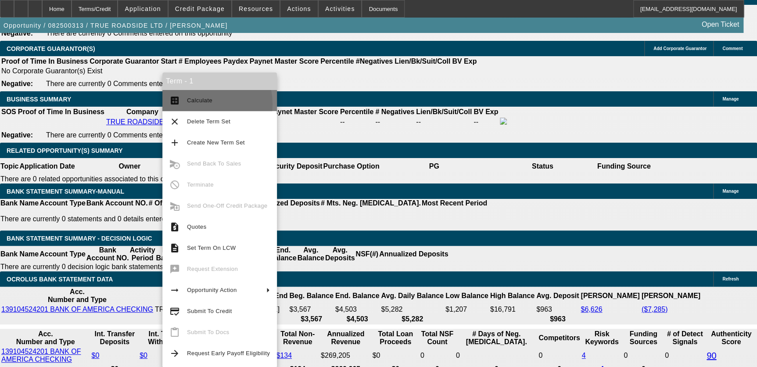
click at [199, 104] on span "Calculate" at bounding box center [228, 100] width 83 height 11
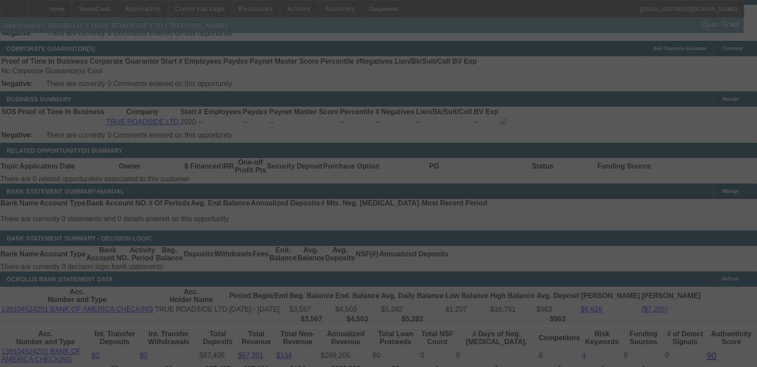
select select "0"
select select "2"
select select "0.1"
select select "4"
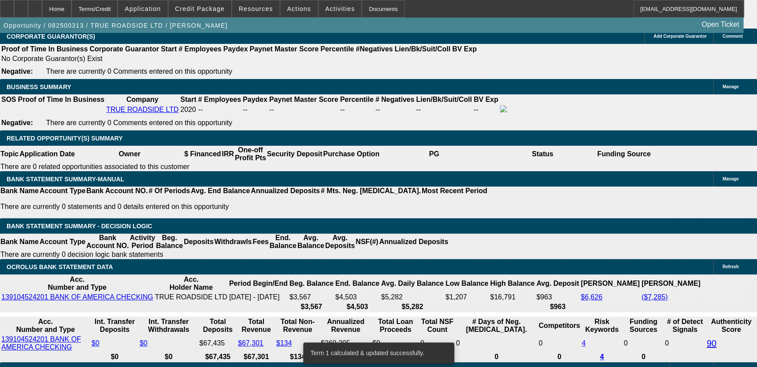
scroll to position [1344, 0]
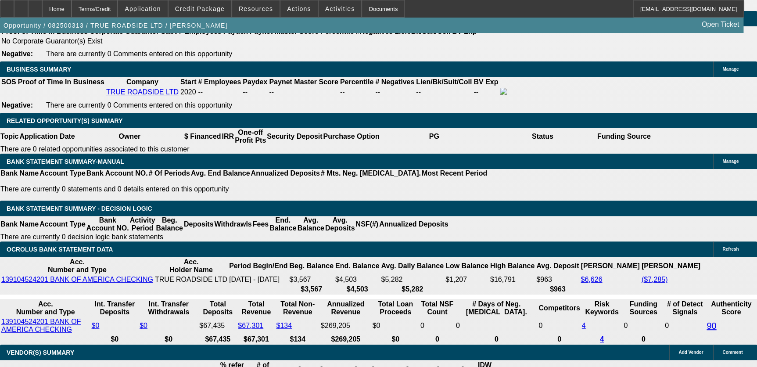
select select "0"
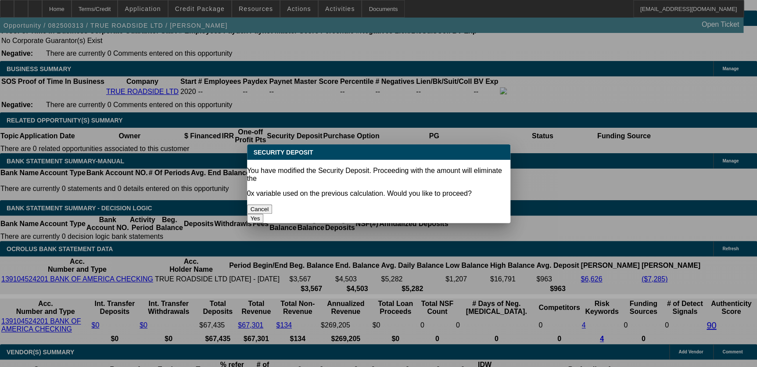
scroll to position [0, 0]
click at [264, 214] on button "Yes" at bounding box center [255, 218] width 17 height 9
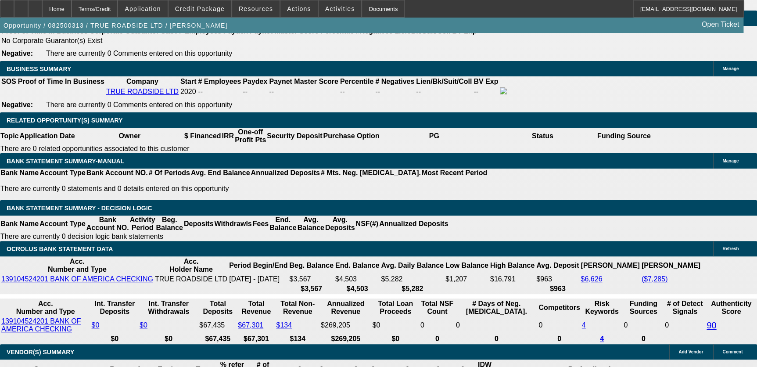
type input "$0.00"
type input "UNKNOWN"
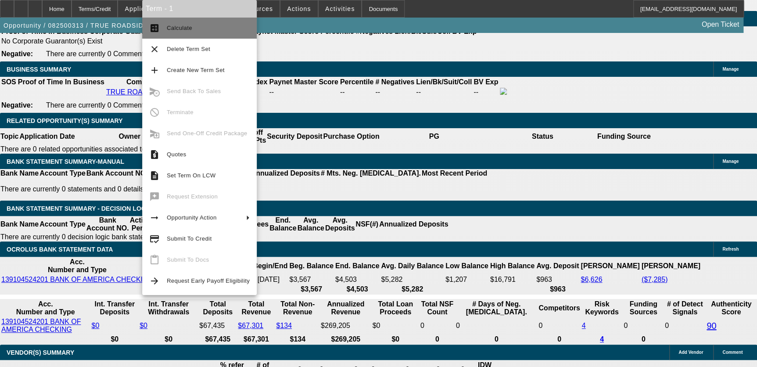
click at [176, 30] on span "Calculate" at bounding box center [179, 28] width 25 height 7
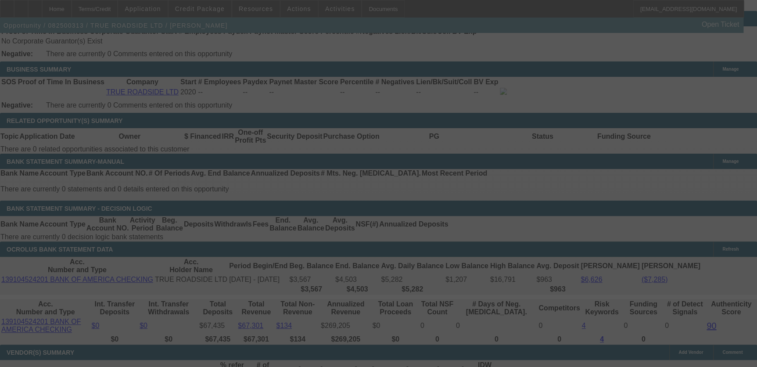
select select "0"
select select "2"
select select "0.1"
select select "4"
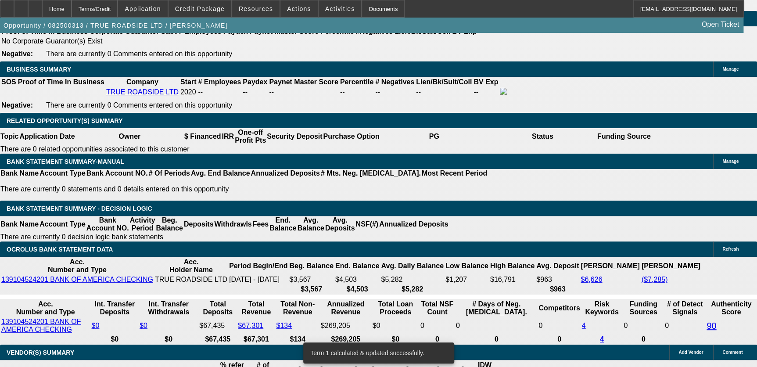
scroll to position [1338, 0]
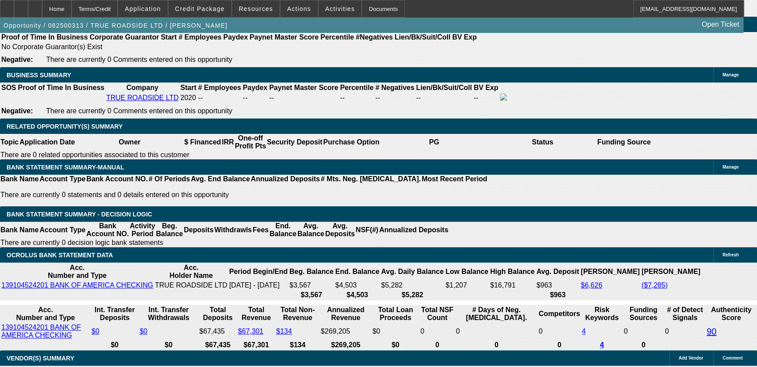
type input "UNKNOWN"
type input "19"
type input "$1,058.48"
type input "19.9"
type input "$1,067.68"
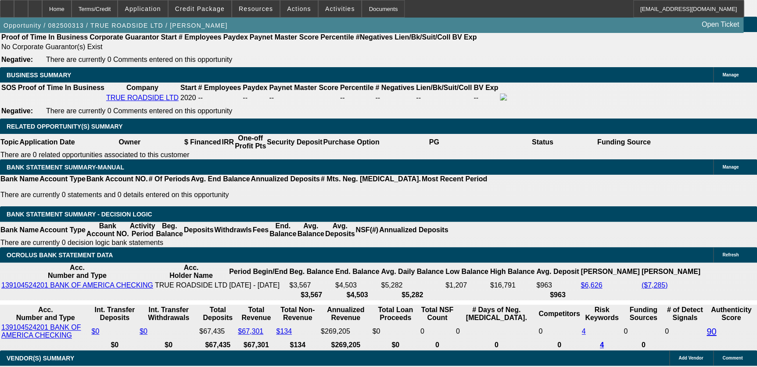
type input "19.9"
drag, startPoint x: 237, startPoint y: 107, endPoint x: 161, endPoint y: 90, distance: 77.9
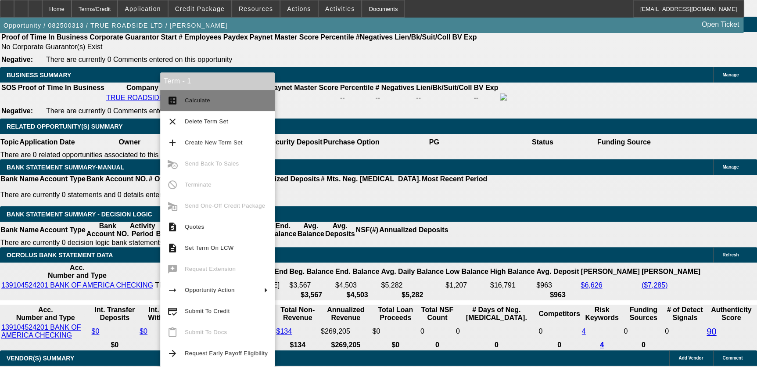
click at [194, 101] on span "Calculate" at bounding box center [197, 100] width 25 height 7
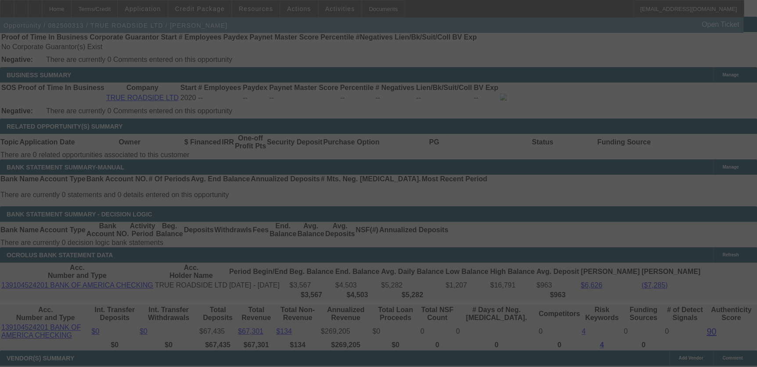
select select "0"
select select "2"
select select "0.1"
select select "4"
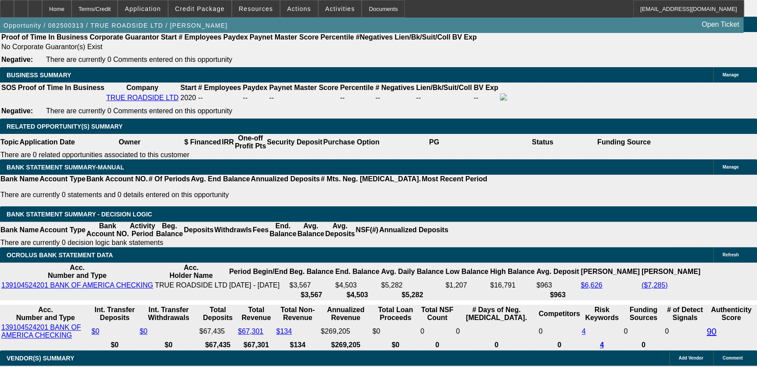
drag, startPoint x: 303, startPoint y: 261, endPoint x: 306, endPoint y: 279, distance: 18.7
